Goal: Task Accomplishment & Management: Complete application form

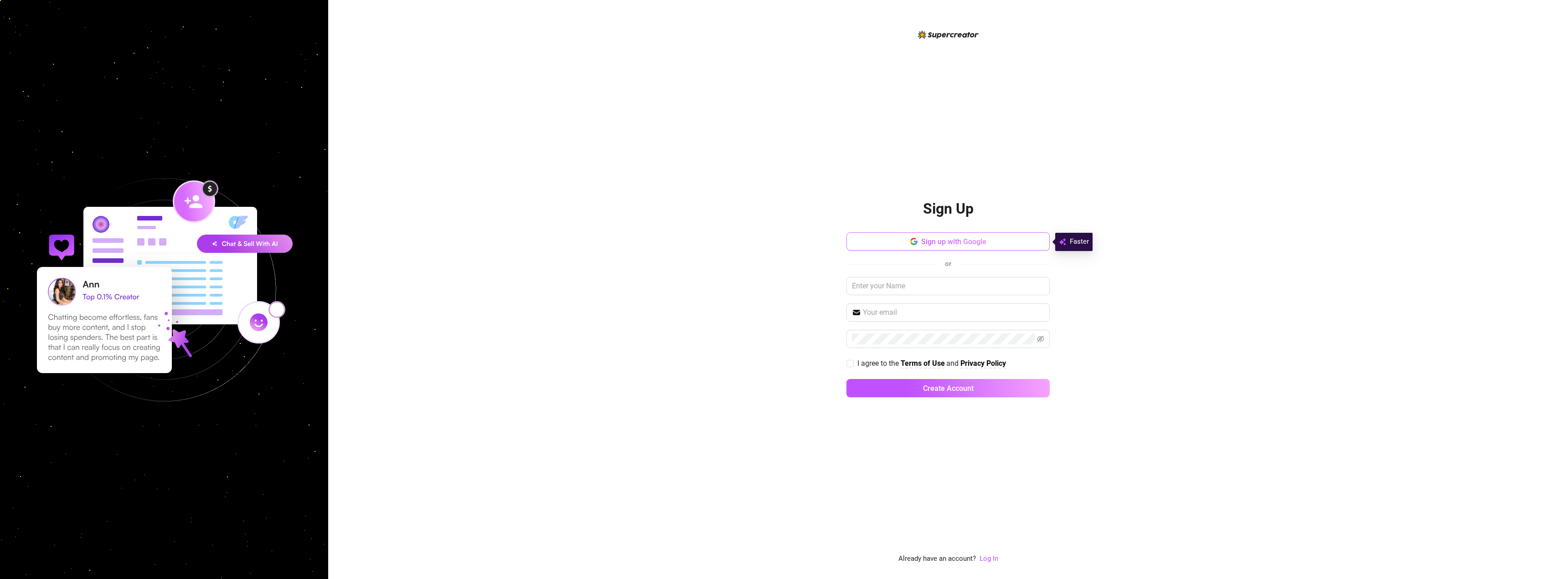
click at [969, 245] on span "Sign up with Google" at bounding box center [953, 242] width 65 height 9
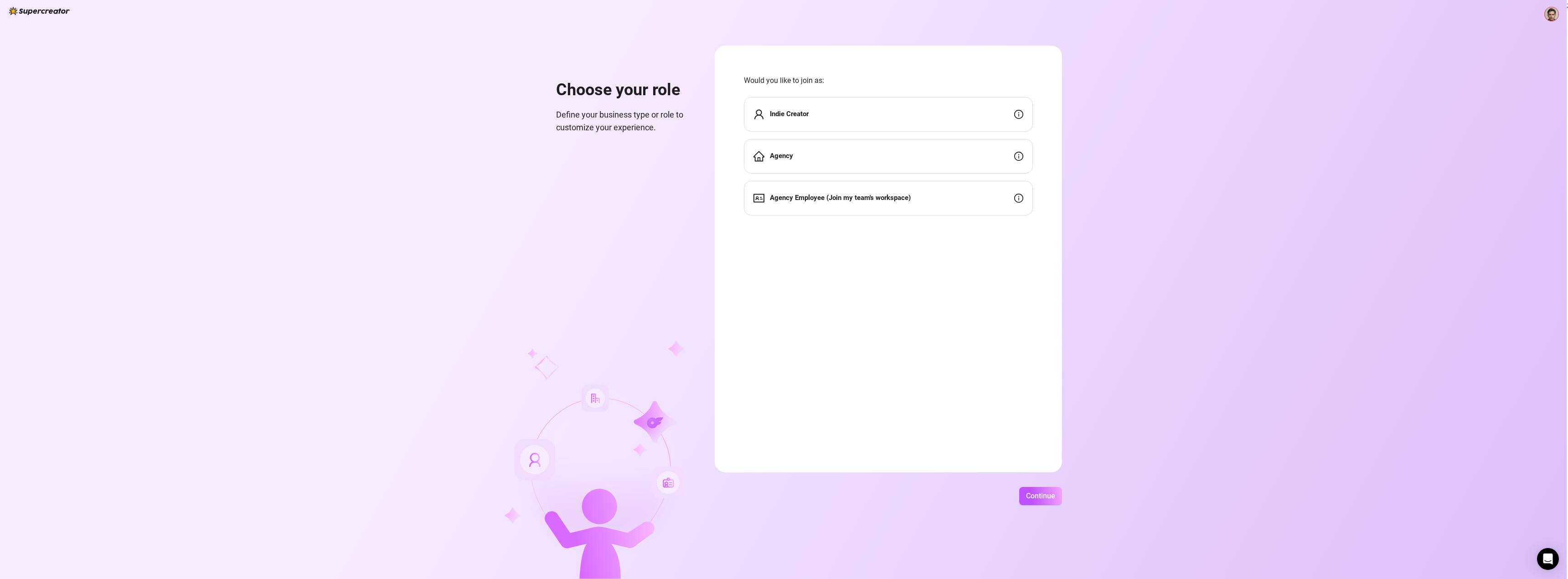
click at [891, 117] on div "Indie Creator" at bounding box center [888, 115] width 289 height 35
click at [1043, 497] on span "Continue" at bounding box center [1040, 496] width 29 height 9
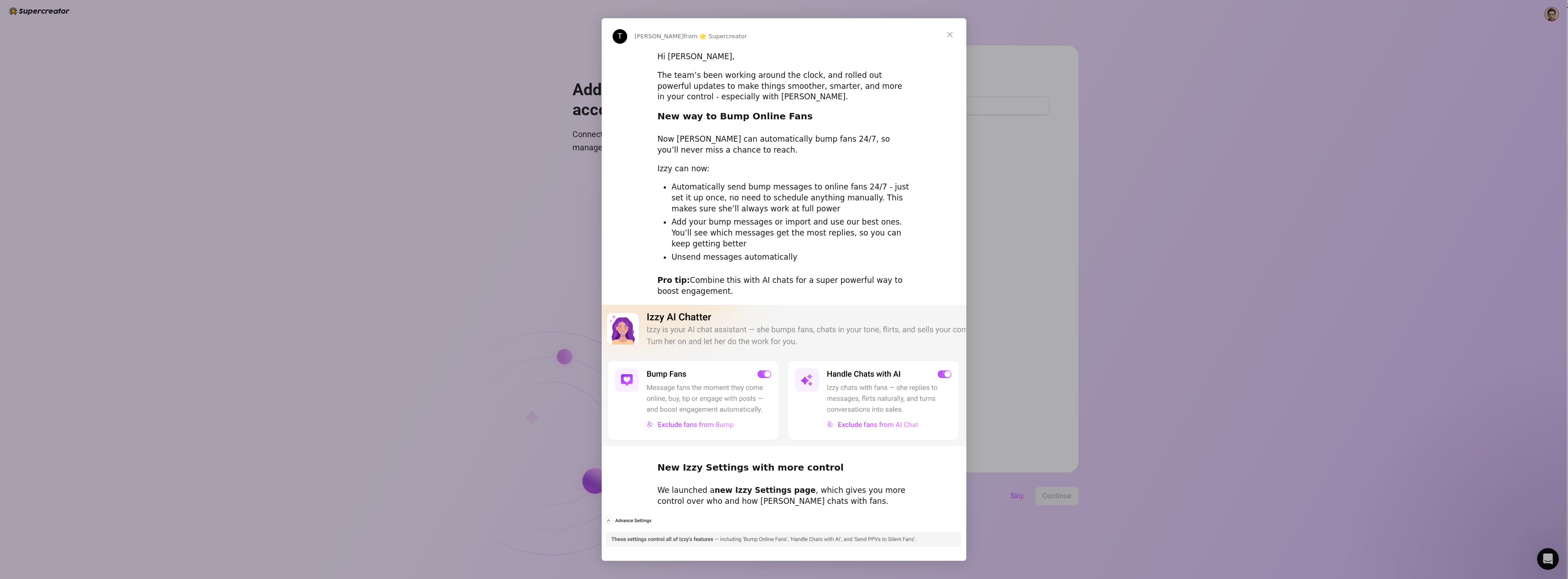
click at [953, 37] on span "Close" at bounding box center [950, 34] width 33 height 33
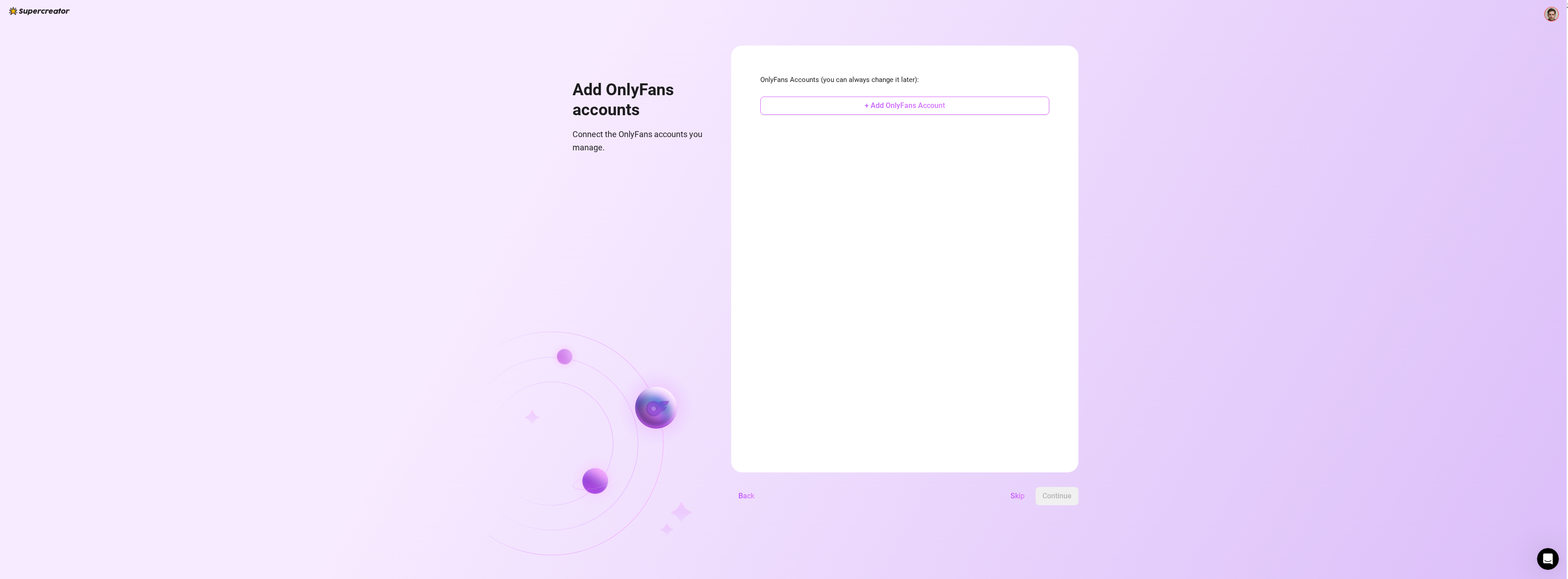
click at [925, 113] on button "+ Add OnlyFans Account" at bounding box center [905, 105] width 289 height 18
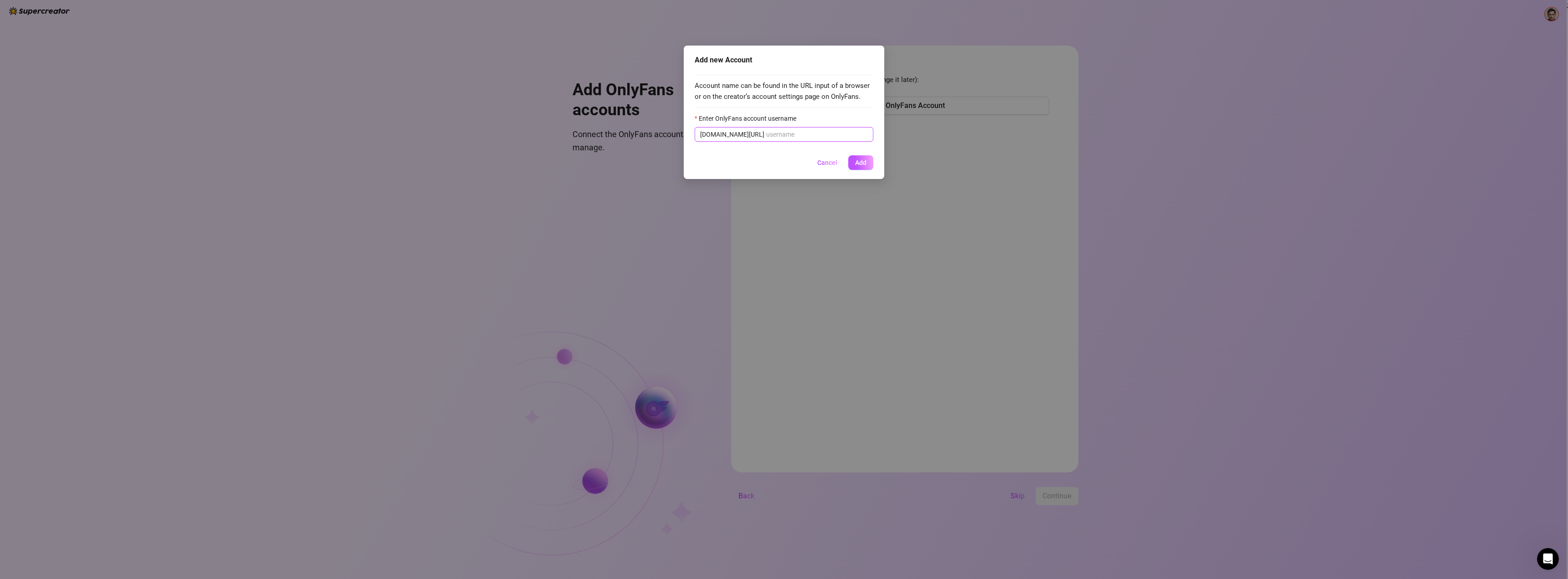
paste input "[URL][DOMAIN_NAME]"
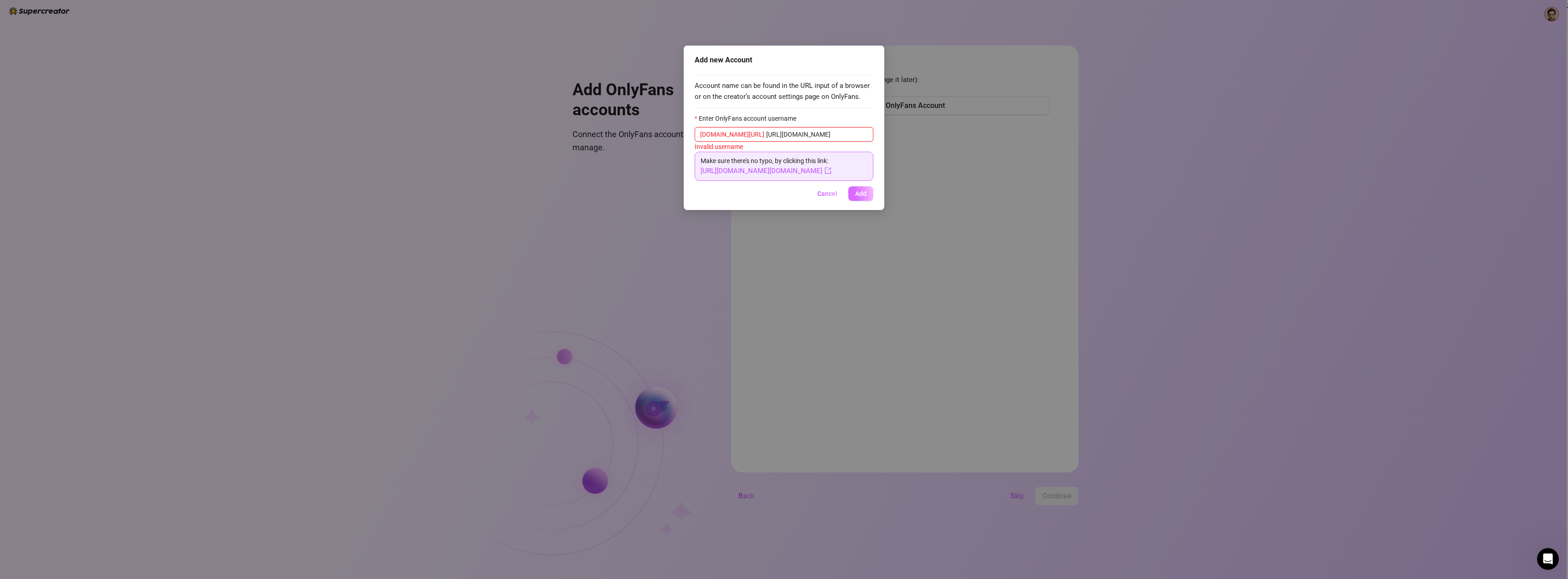
drag, startPoint x: 744, startPoint y: 133, endPoint x: 850, endPoint y: 198, distance: 124.3
click at [766, 135] on input "[URL][DOMAIN_NAME]" at bounding box center [817, 135] width 102 height 10
type input "miquelaro"
click at [863, 195] on span "Add" at bounding box center [861, 192] width 11 height 7
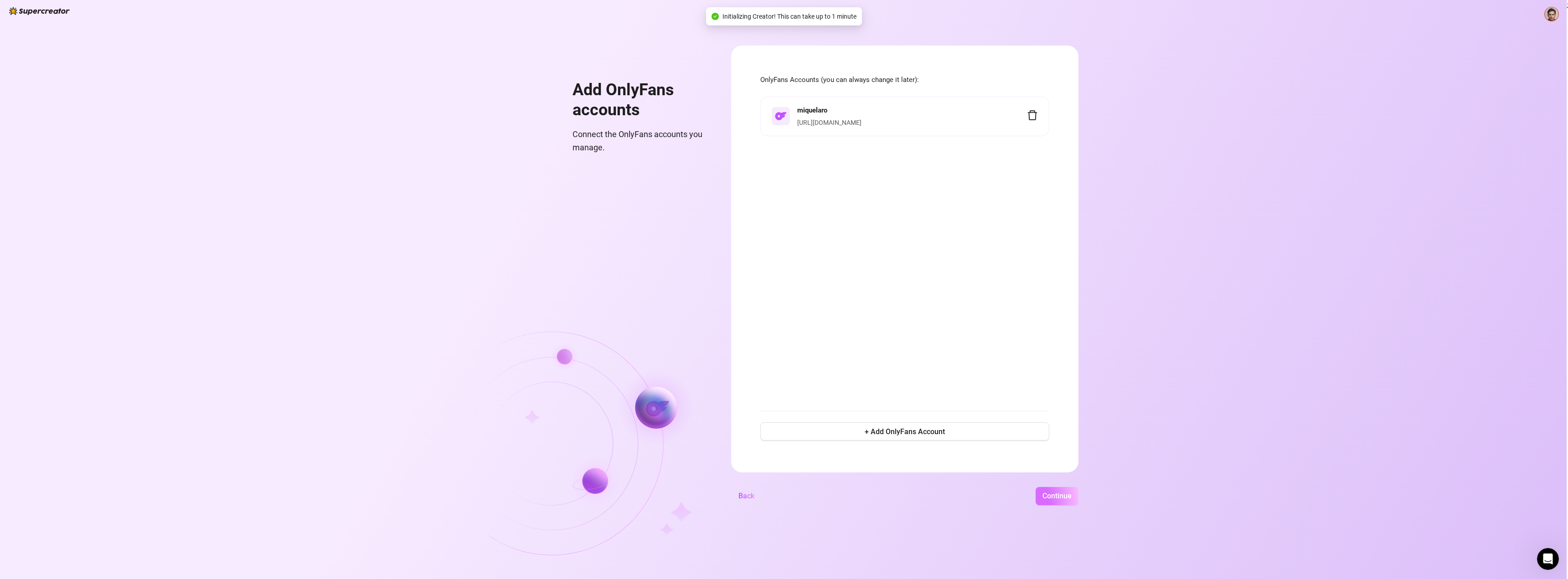
click at [1061, 495] on span "Continue" at bounding box center [1057, 496] width 29 height 9
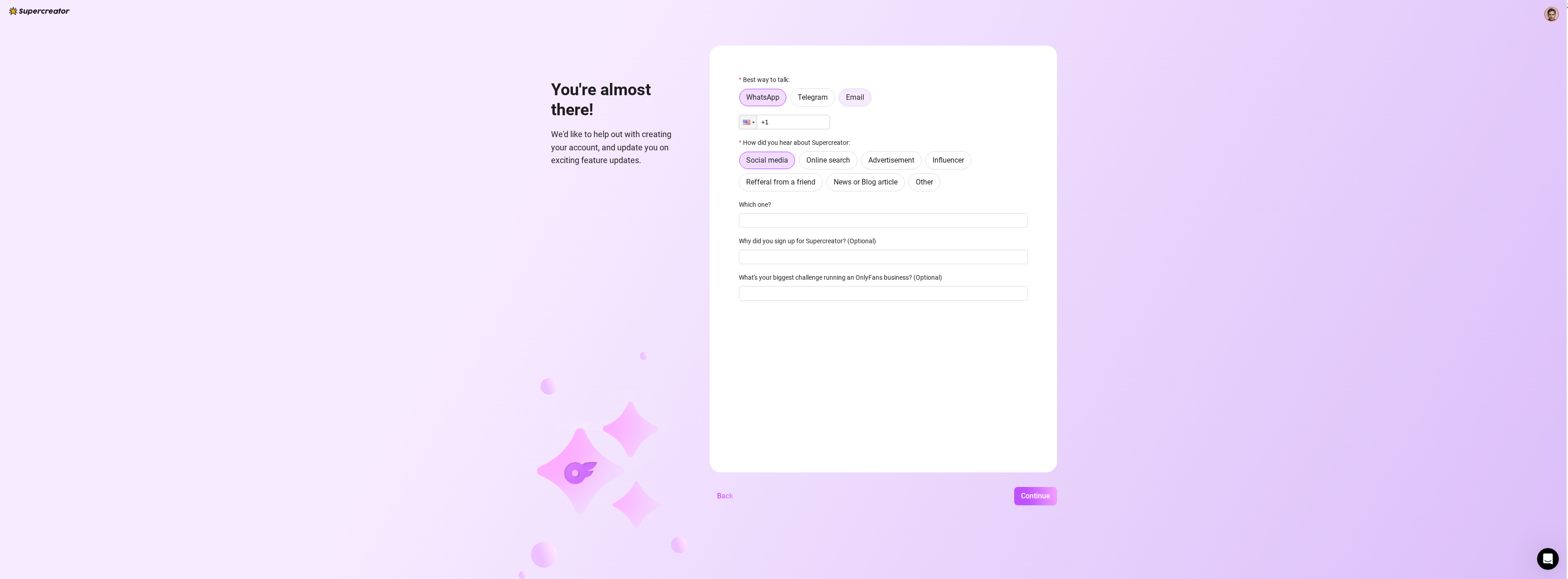
click at [850, 97] on span "Email" at bounding box center [855, 97] width 18 height 9
click at [841, 100] on input "Email" at bounding box center [841, 100] width 0 height 0
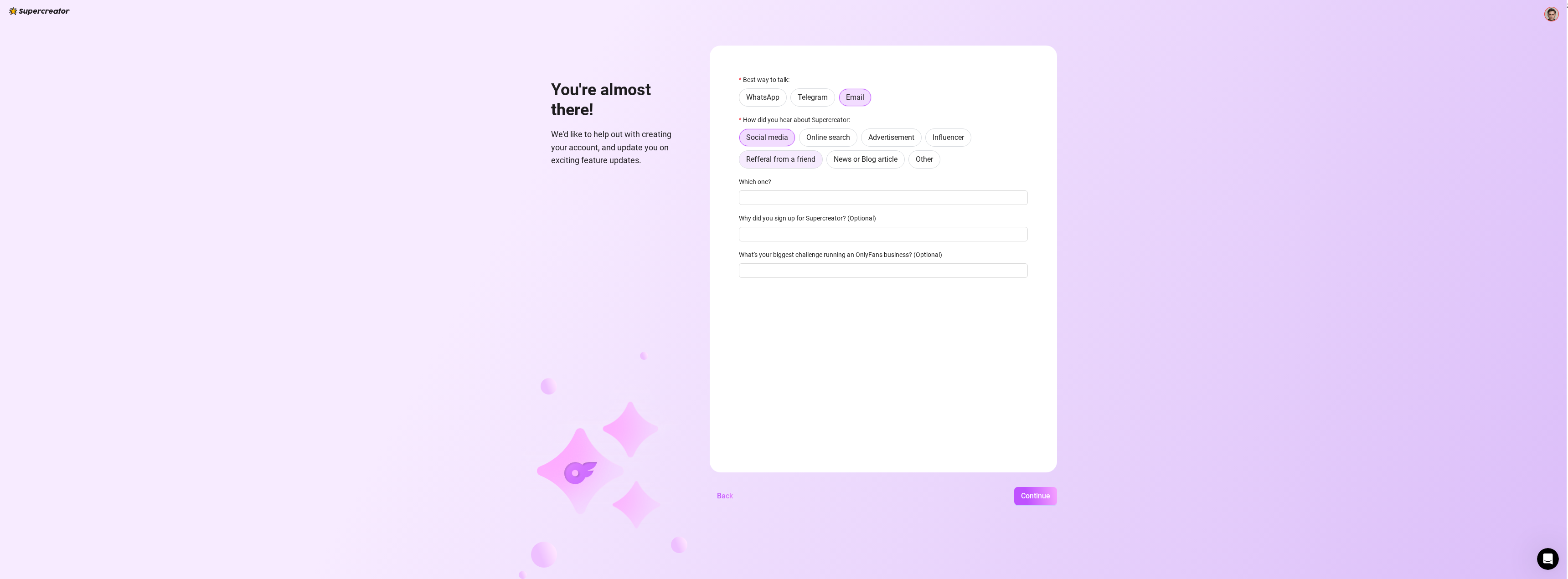
click at [784, 163] on span "Refferal from a friend" at bounding box center [781, 159] width 69 height 9
click at [742, 162] on input "Refferal from a friend" at bounding box center [742, 162] width 0 height 0
click at [1037, 492] on span "Continue" at bounding box center [1035, 496] width 29 height 9
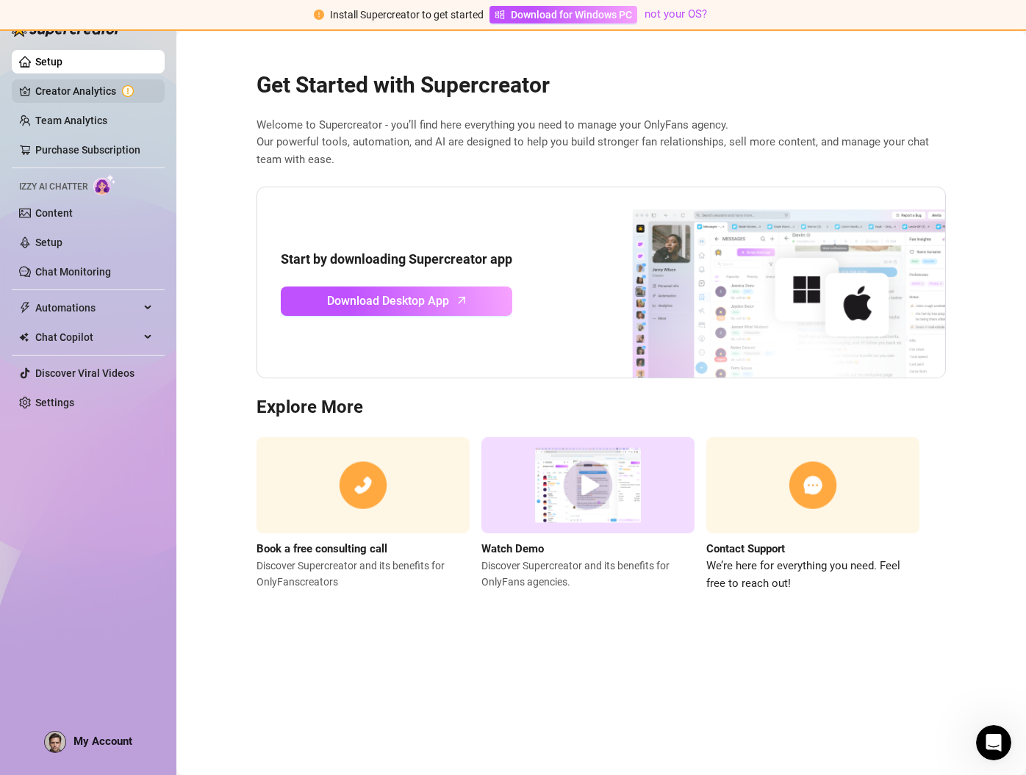
click at [88, 92] on link "Creator Analytics" at bounding box center [94, 91] width 118 height 24
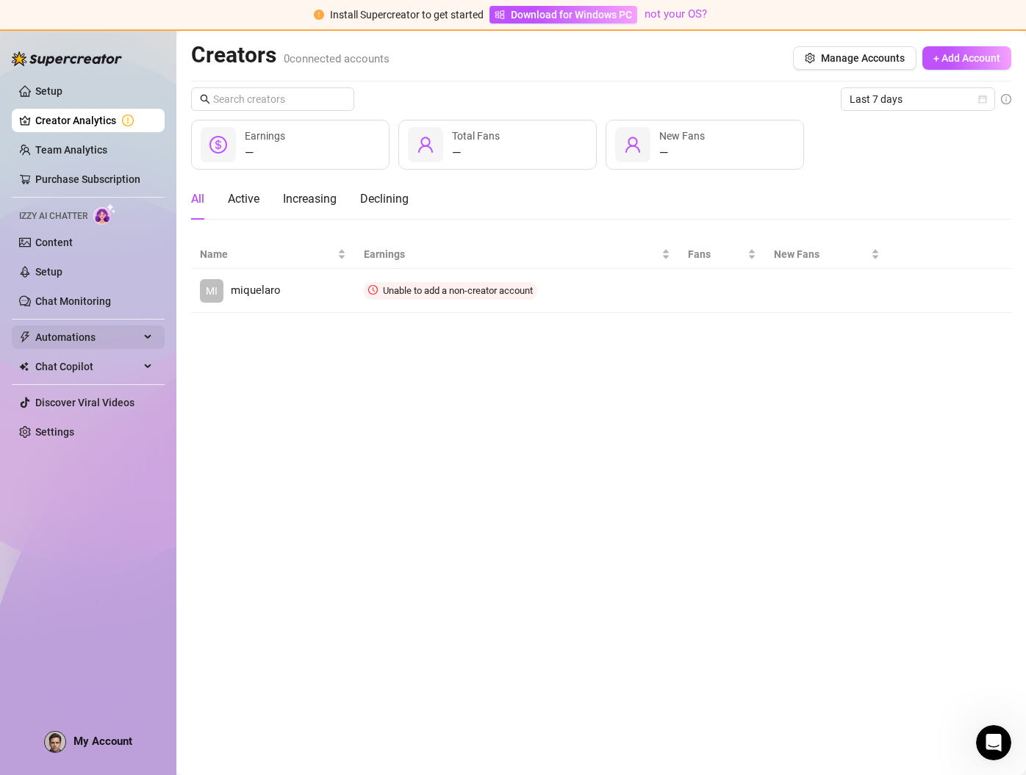
click at [128, 330] on span "Automations" at bounding box center [87, 338] width 104 height 24
